Goal: Information Seeking & Learning: Learn about a topic

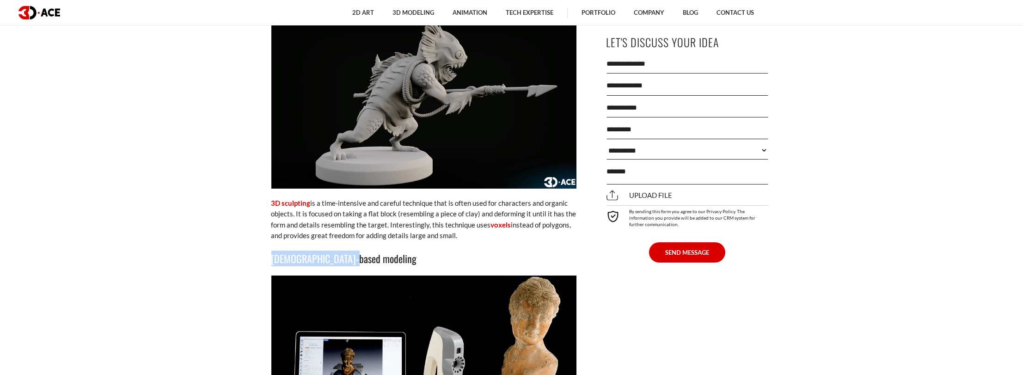
scroll to position [1987, 0]
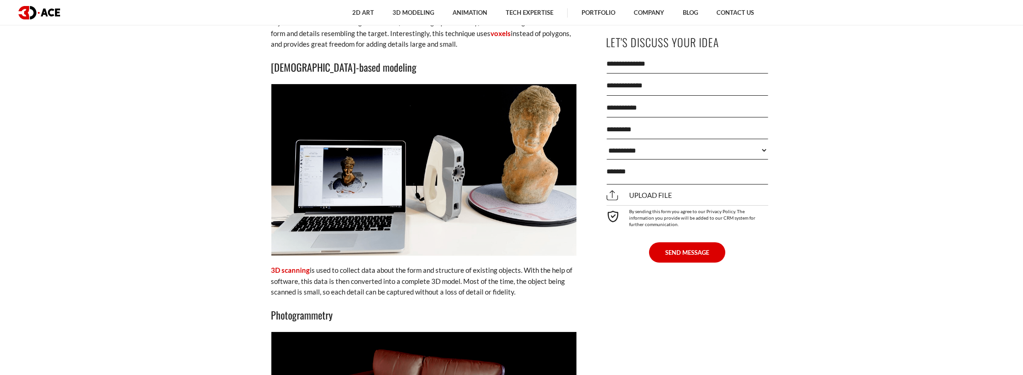
click at [464, 274] on p "3D scanning is used to collect data about the form and structure of existing ob…" at bounding box center [423, 281] width 305 height 32
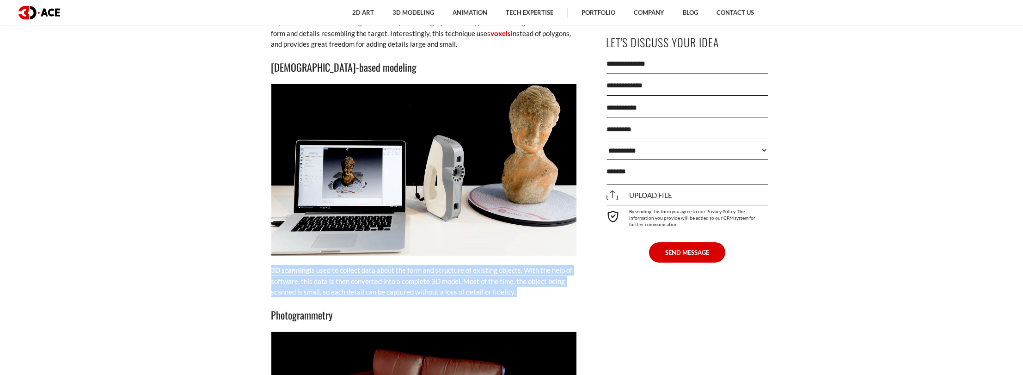
click at [464, 274] on p "3D scanning is used to collect data about the form and structure of existing ob…" at bounding box center [423, 281] width 305 height 32
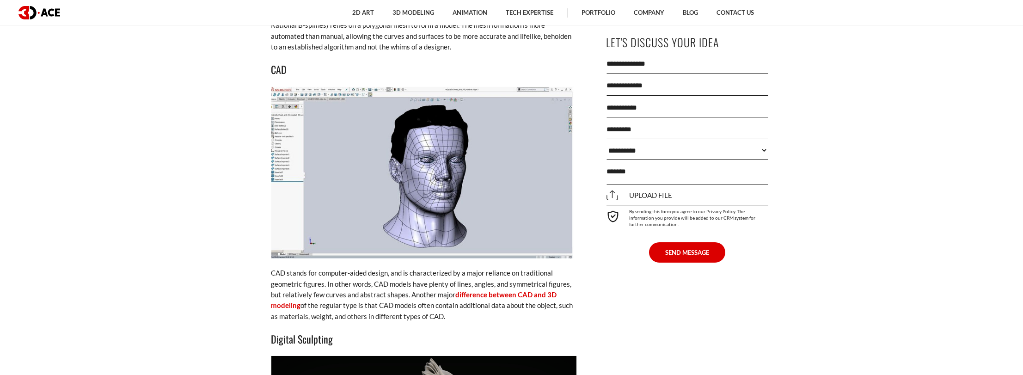
scroll to position [1479, 0]
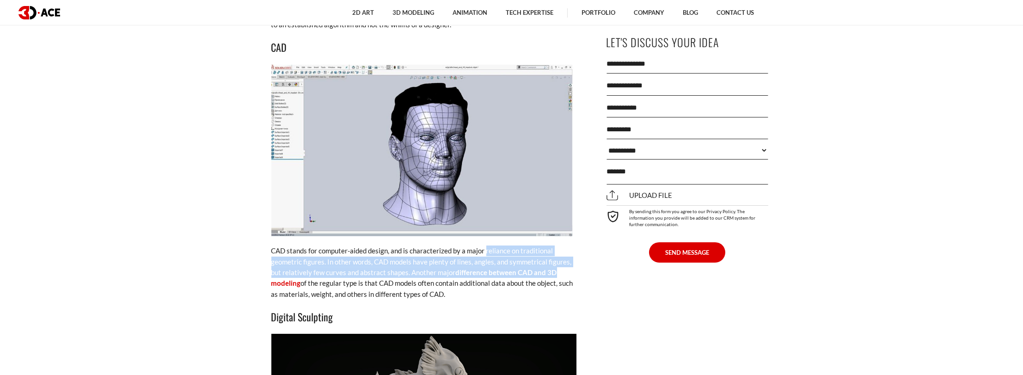
drag, startPoint x: 485, startPoint y: 250, endPoint x: 571, endPoint y: 275, distance: 89.5
click at [571, 275] on p "CAD stands for computer-aided design, and is characterized by a major reliance …" at bounding box center [423, 272] width 305 height 54
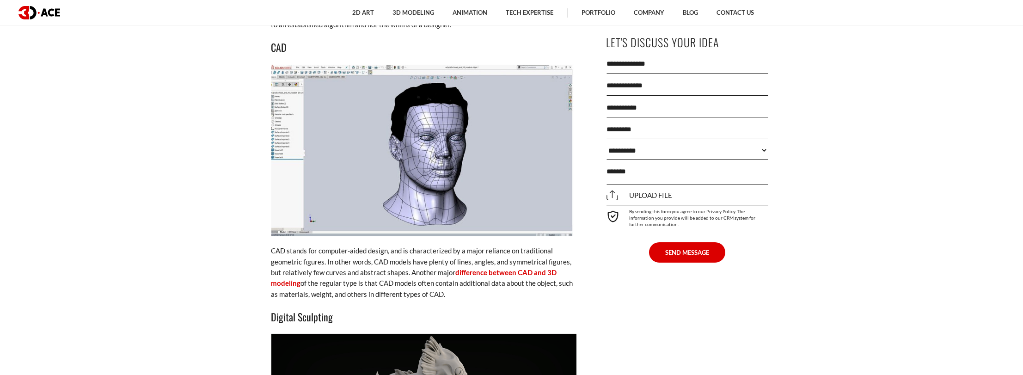
click at [472, 293] on p "CAD stands for computer-aided design, and is characterized by a major reliance …" at bounding box center [423, 272] width 305 height 54
drag, startPoint x: 448, startPoint y: 299, endPoint x: 262, endPoint y: 252, distance: 192.3
copy p "CAD stands for computer-aided design, and is characterized by a major reliance …"
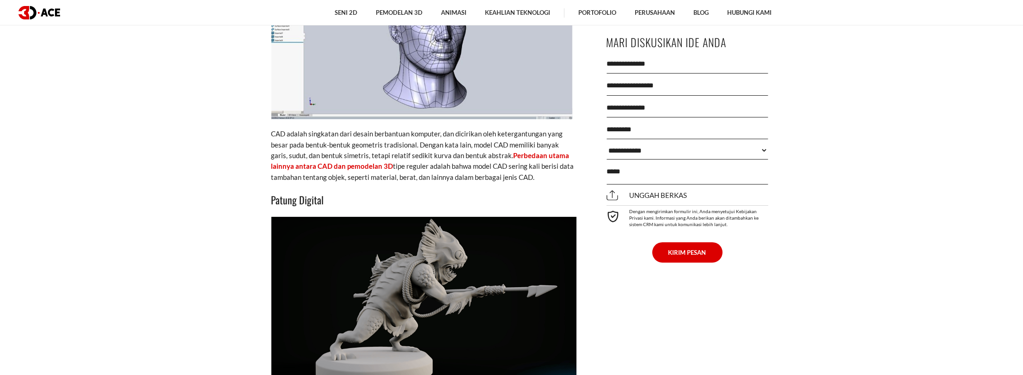
scroll to position [1525, 0]
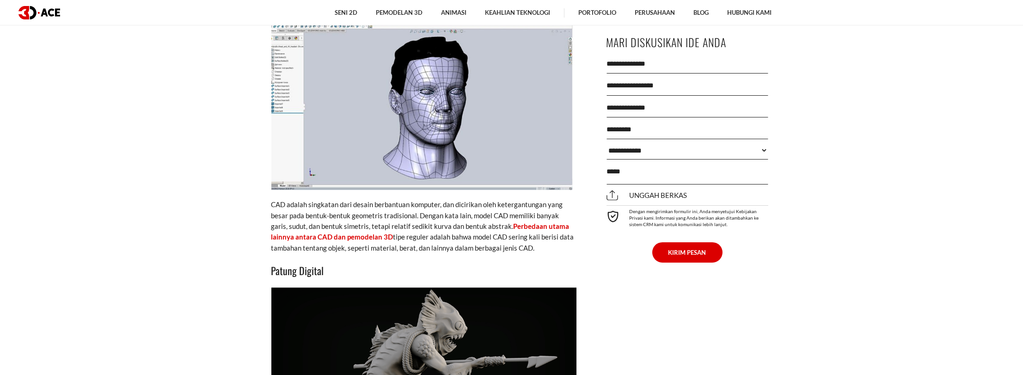
drag, startPoint x: 272, startPoint y: 203, endPoint x: 552, endPoint y: 247, distance: 283.5
click at [552, 247] on p "CAD adalah singkatan dari desain berbantuan komputer, dan dicirikan oleh keterg…" at bounding box center [423, 226] width 305 height 54
copy p "CAD adalah singkatan dari desain berbantuan komputer, dan dicirikan oleh keterg…"
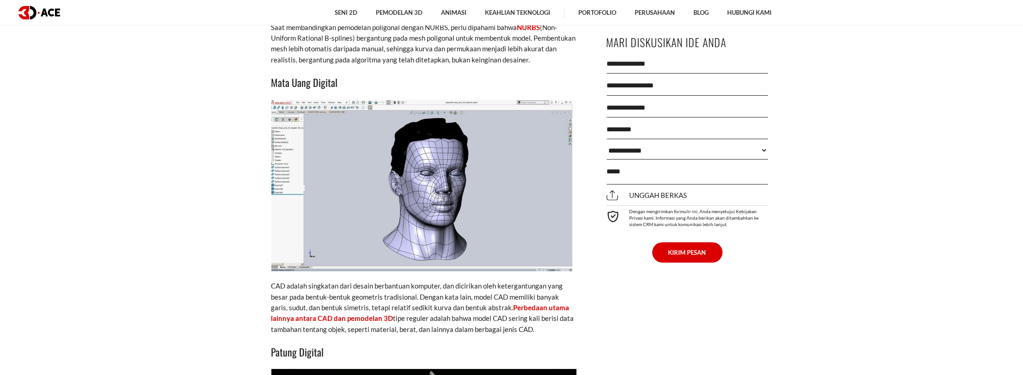
scroll to position [1433, 0]
